Goal: Task Accomplishment & Management: Use online tool/utility

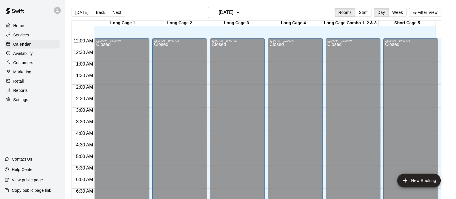
scroll to position [279, 0]
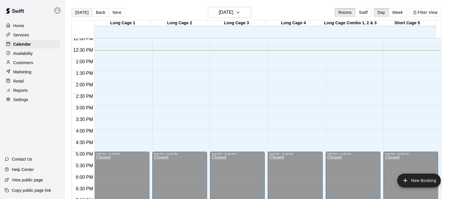
click at [81, 11] on button "[DATE]" at bounding box center [82, 12] width 21 height 9
click at [82, 9] on button "[DATE]" at bounding box center [82, 12] width 21 height 9
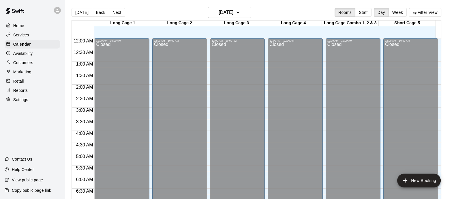
scroll to position [295, 0]
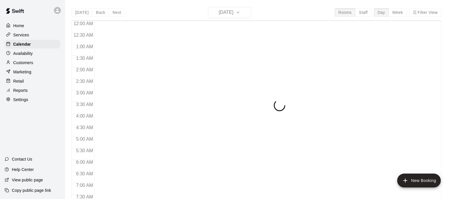
scroll to position [304, 0]
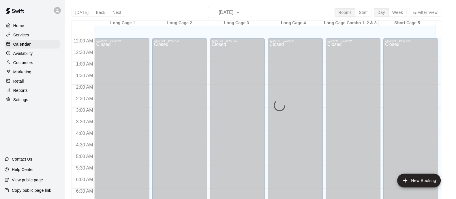
scroll to position [306, 0]
